Goal: Transaction & Acquisition: Book appointment/travel/reservation

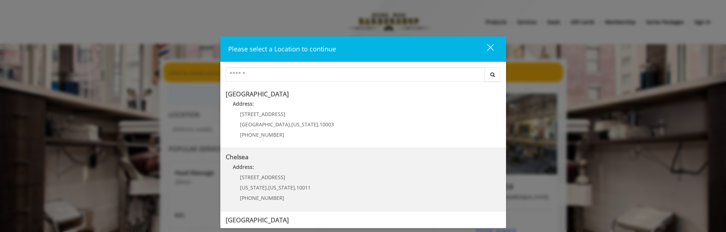
click at [297, 184] on span "10011" at bounding box center [303, 187] width 14 height 7
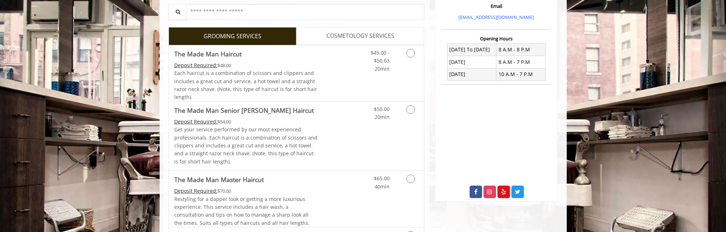
scroll to position [252, 0]
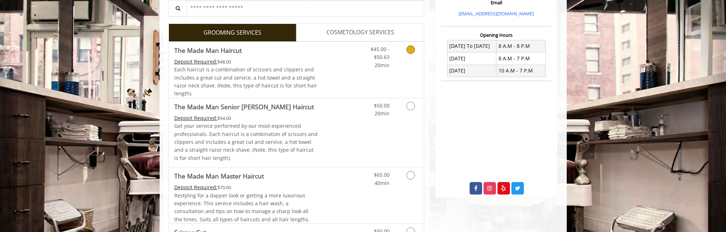
click at [340, 64] on link "Discounted Price" at bounding box center [338, 70] width 42 height 56
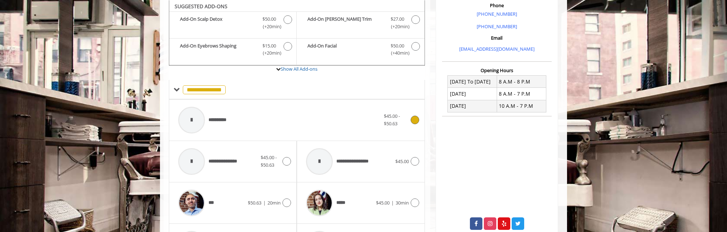
scroll to position [336, 0]
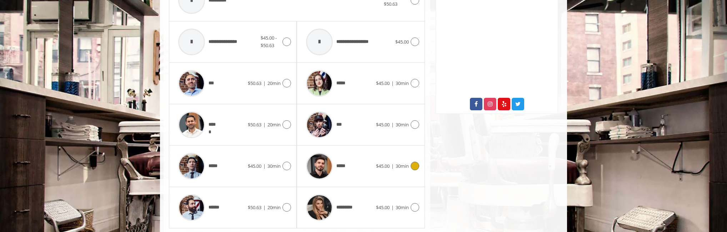
click at [364, 168] on div "*****" at bounding box center [338, 166] width 73 height 34
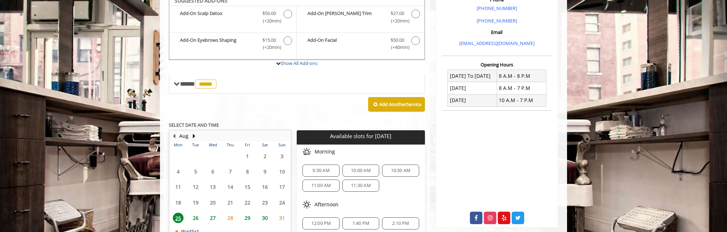
scroll to position [216, 0]
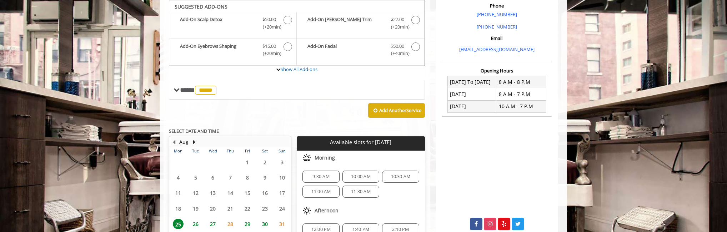
click at [405, 178] on span "10:30 AM" at bounding box center [401, 177] width 20 height 6
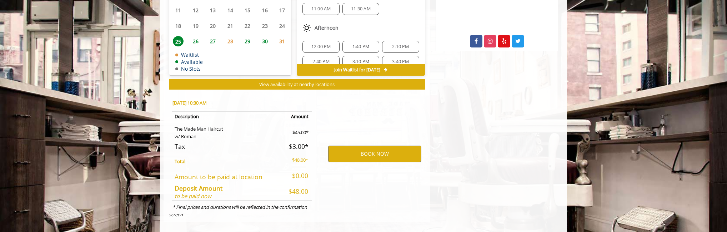
scroll to position [407, 0]
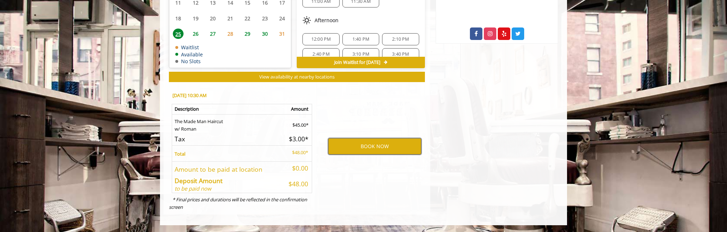
click at [361, 147] on button "BOOK NOW" at bounding box center [374, 146] width 93 height 16
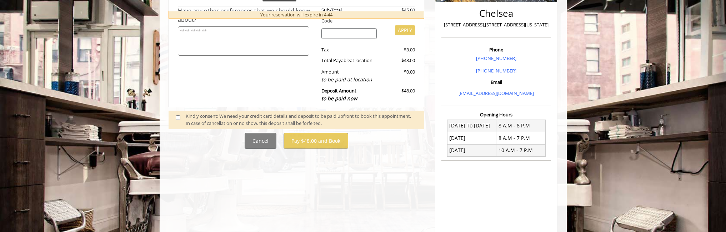
scroll to position [176, 0]
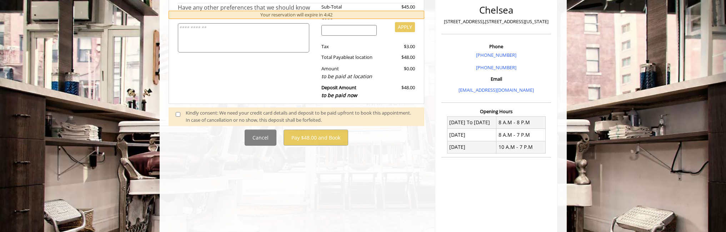
click at [182, 115] on span at bounding box center [180, 116] width 21 height 15
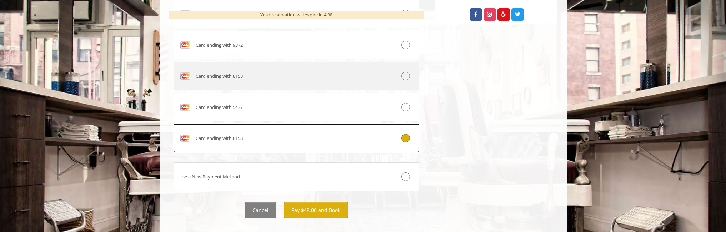
scroll to position [437, 0]
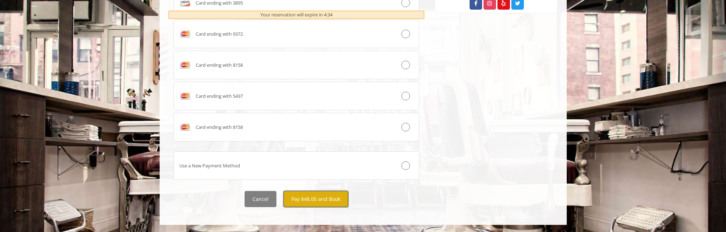
click at [319, 203] on button "Pay $48.00 and Book" at bounding box center [316, 199] width 65 height 16
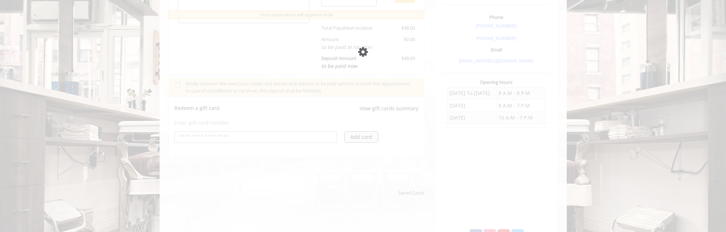
scroll to position [394, 0]
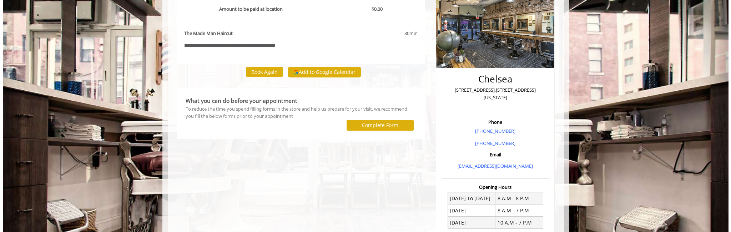
scroll to position [89, 0]
